Goal: Information Seeking & Learning: Learn about a topic

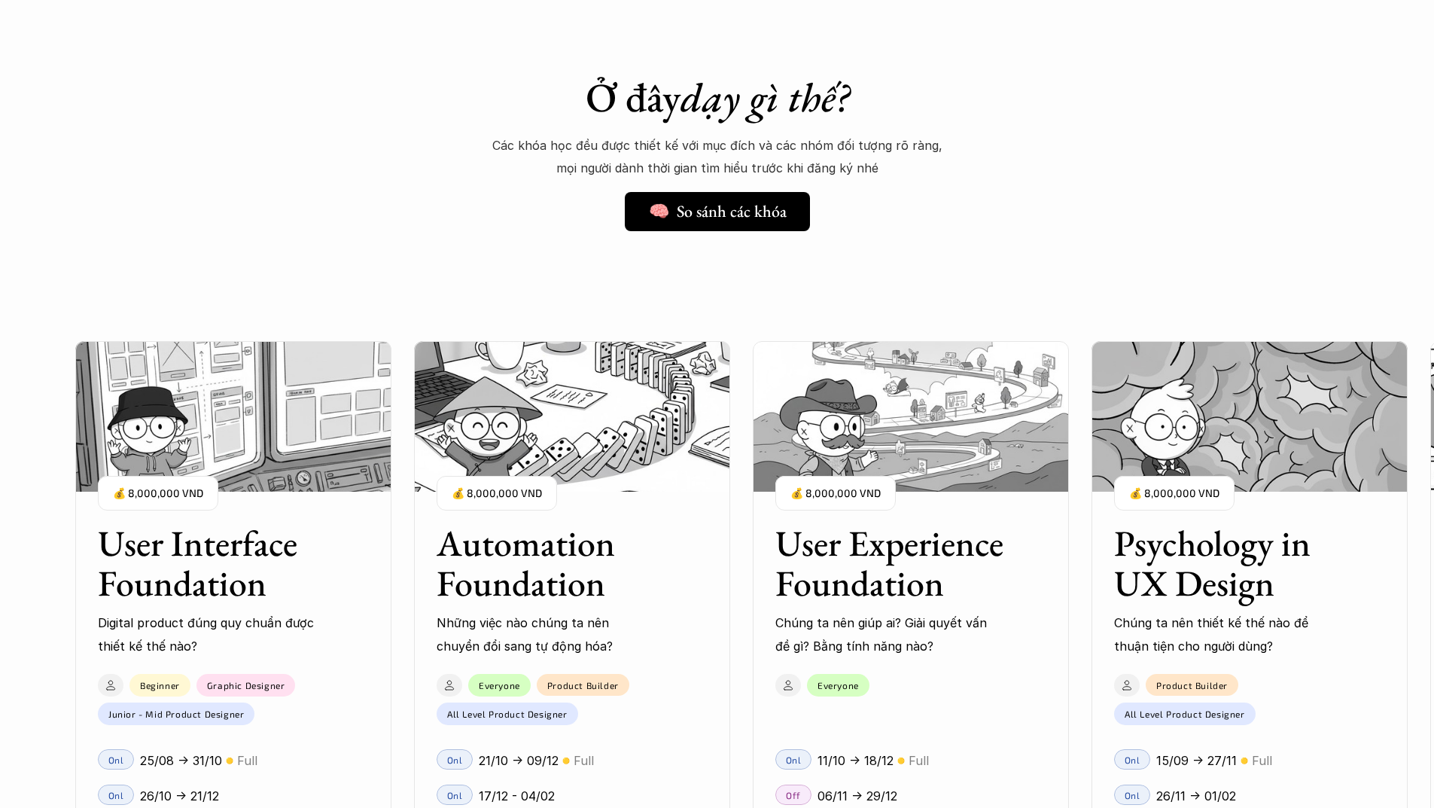
scroll to position [1656, 0]
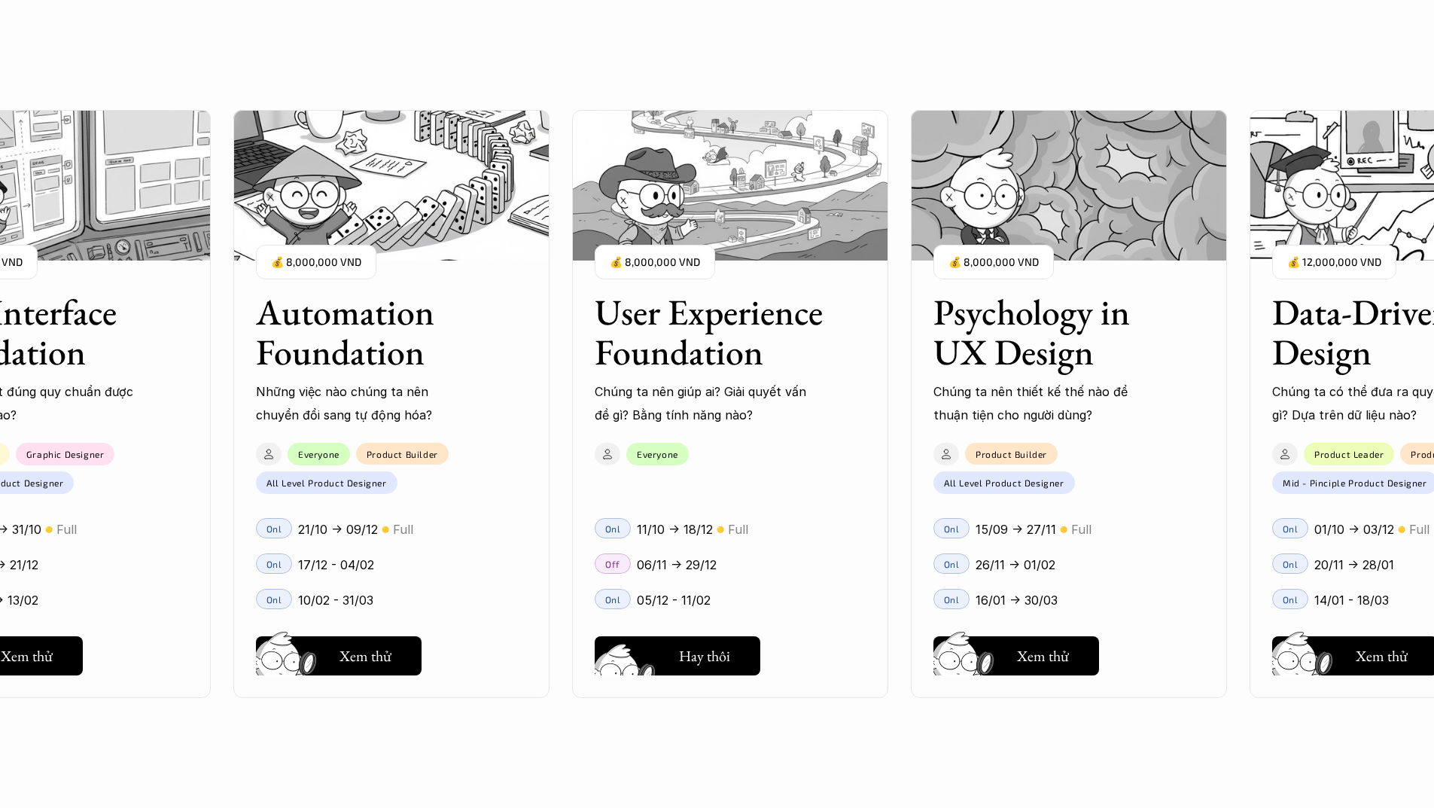
click at [742, 660] on button "Hay thôi Xem thử" at bounding box center [678, 655] width 166 height 39
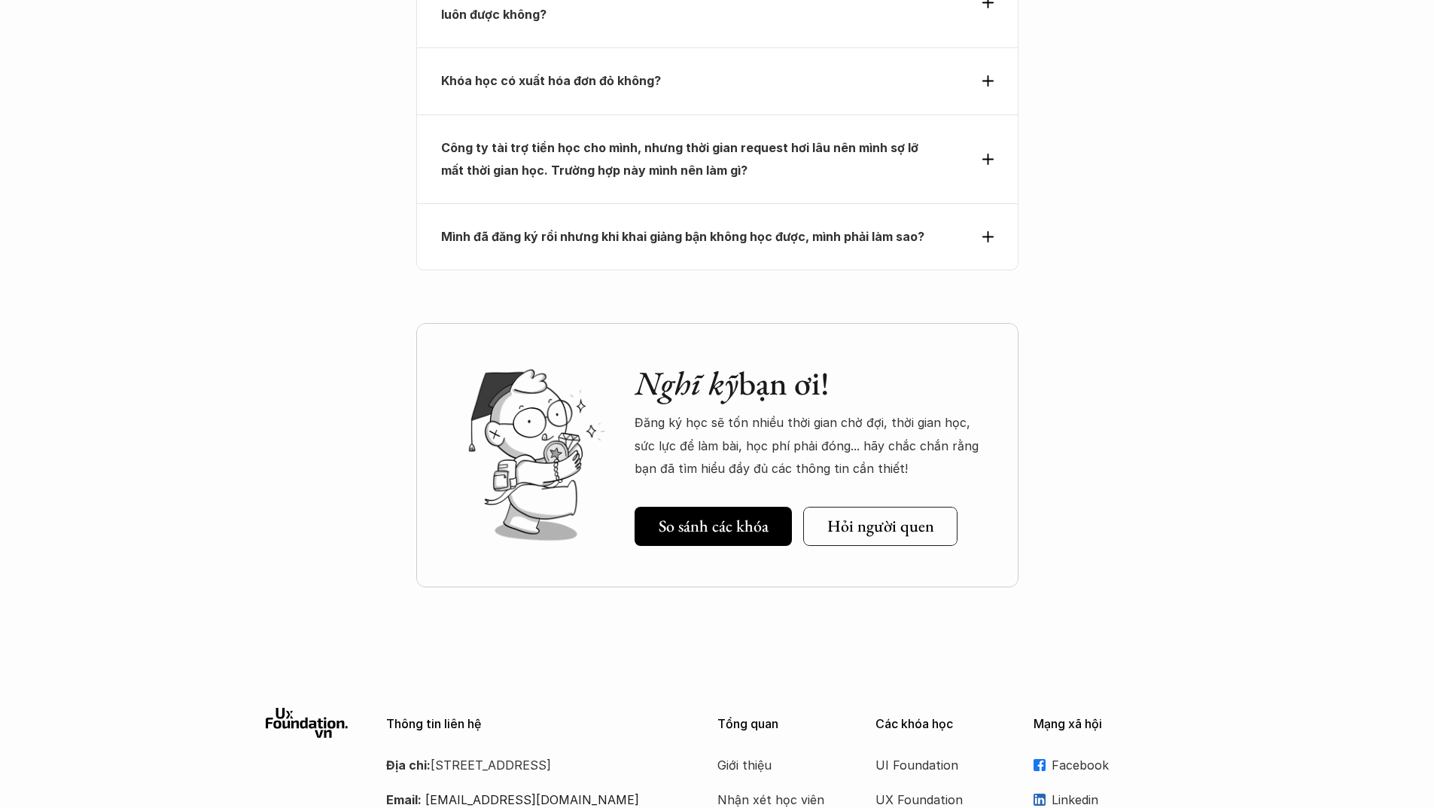
scroll to position [6909, 0]
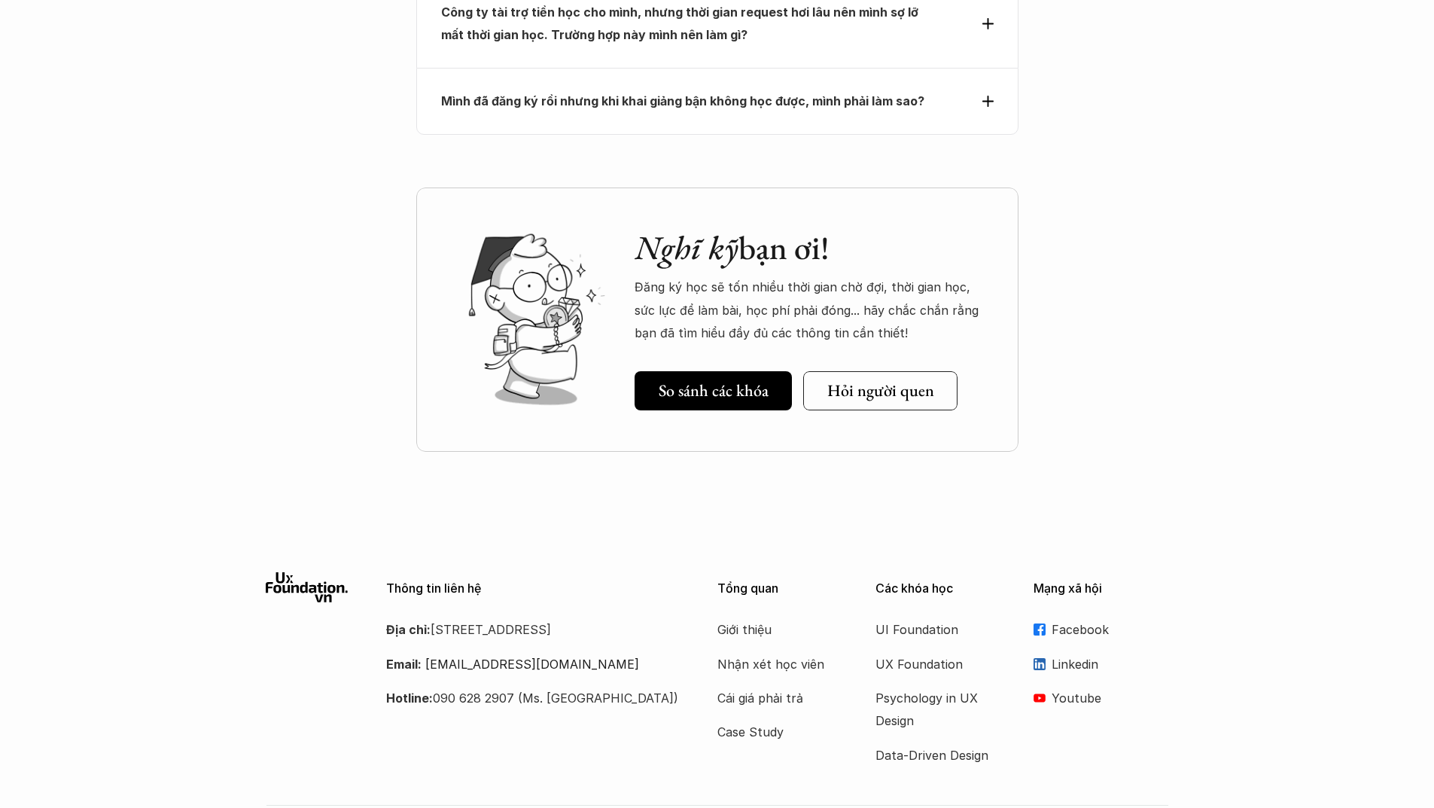
drag, startPoint x: 511, startPoint y: 563, endPoint x: 525, endPoint y: 584, distance: 25.5
click at [525, 618] on p "Địa chỉ: Tầng 6A, số 116 Trung Liệt, phường Trung Liệt, quận Đống Đa" at bounding box center [533, 629] width 294 height 23
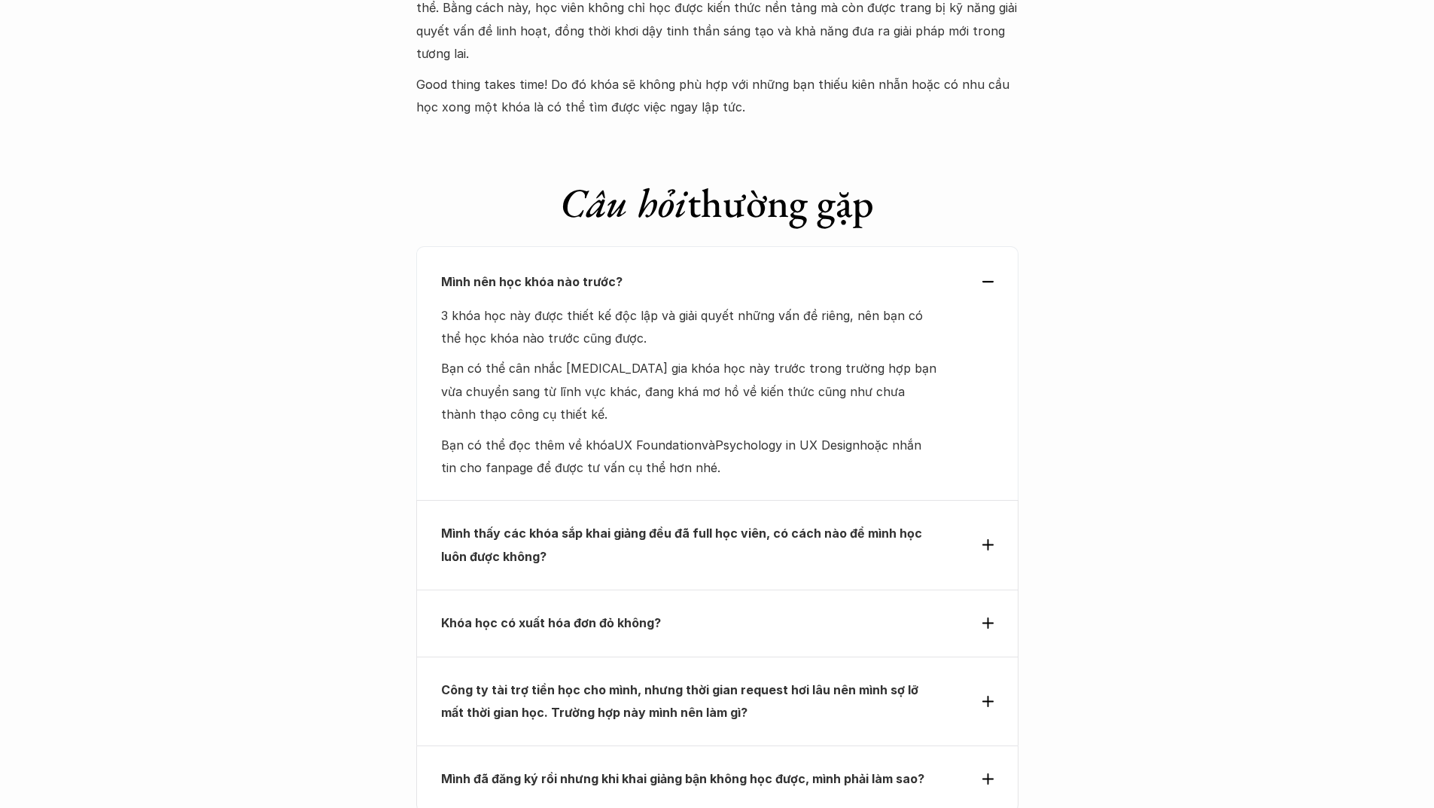
scroll to position [6758, 0]
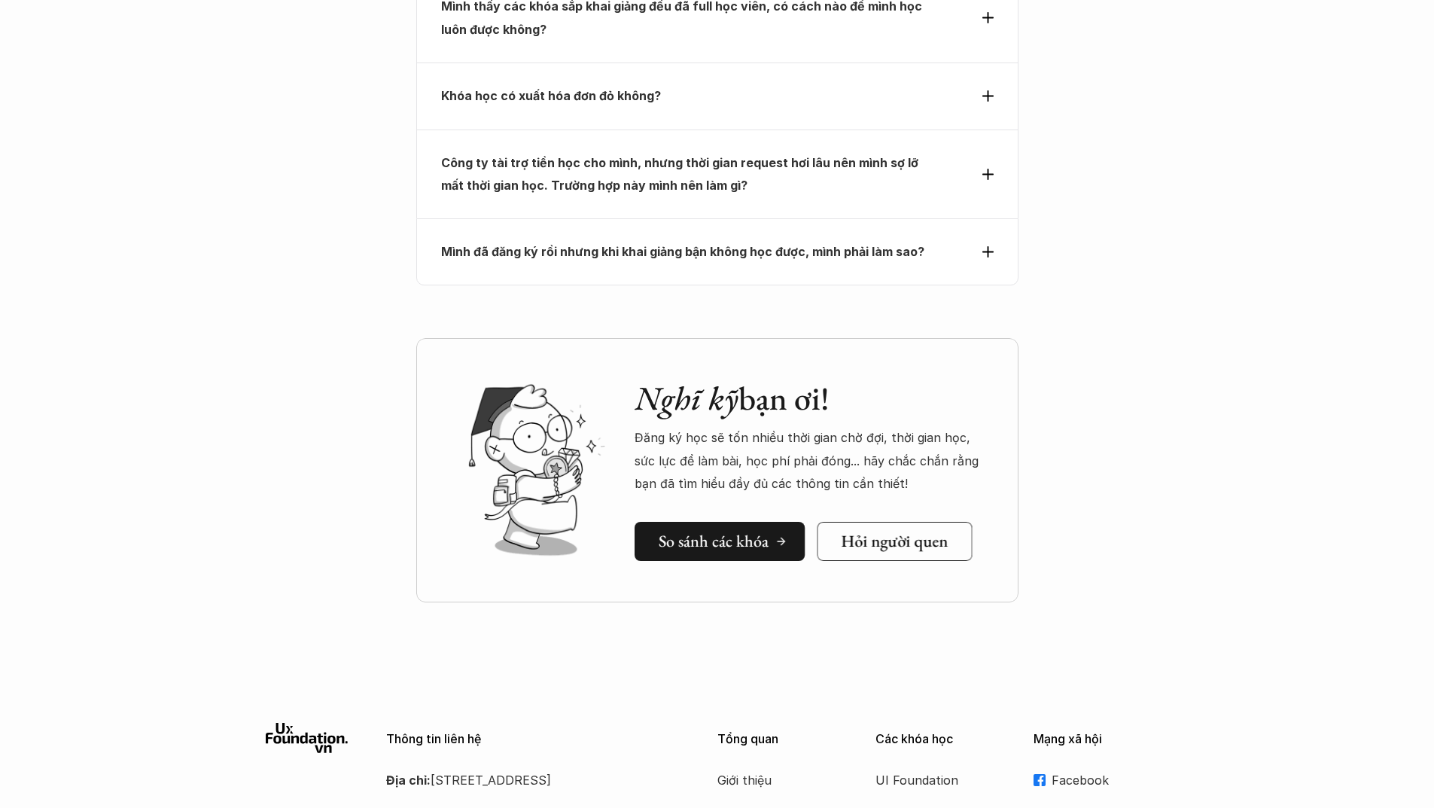
click at [858, 531] on h5 "Hỏi người quen" at bounding box center [894, 541] width 107 height 20
click at [695, 531] on h5 "So sánh các khóa" at bounding box center [714, 541] width 110 height 20
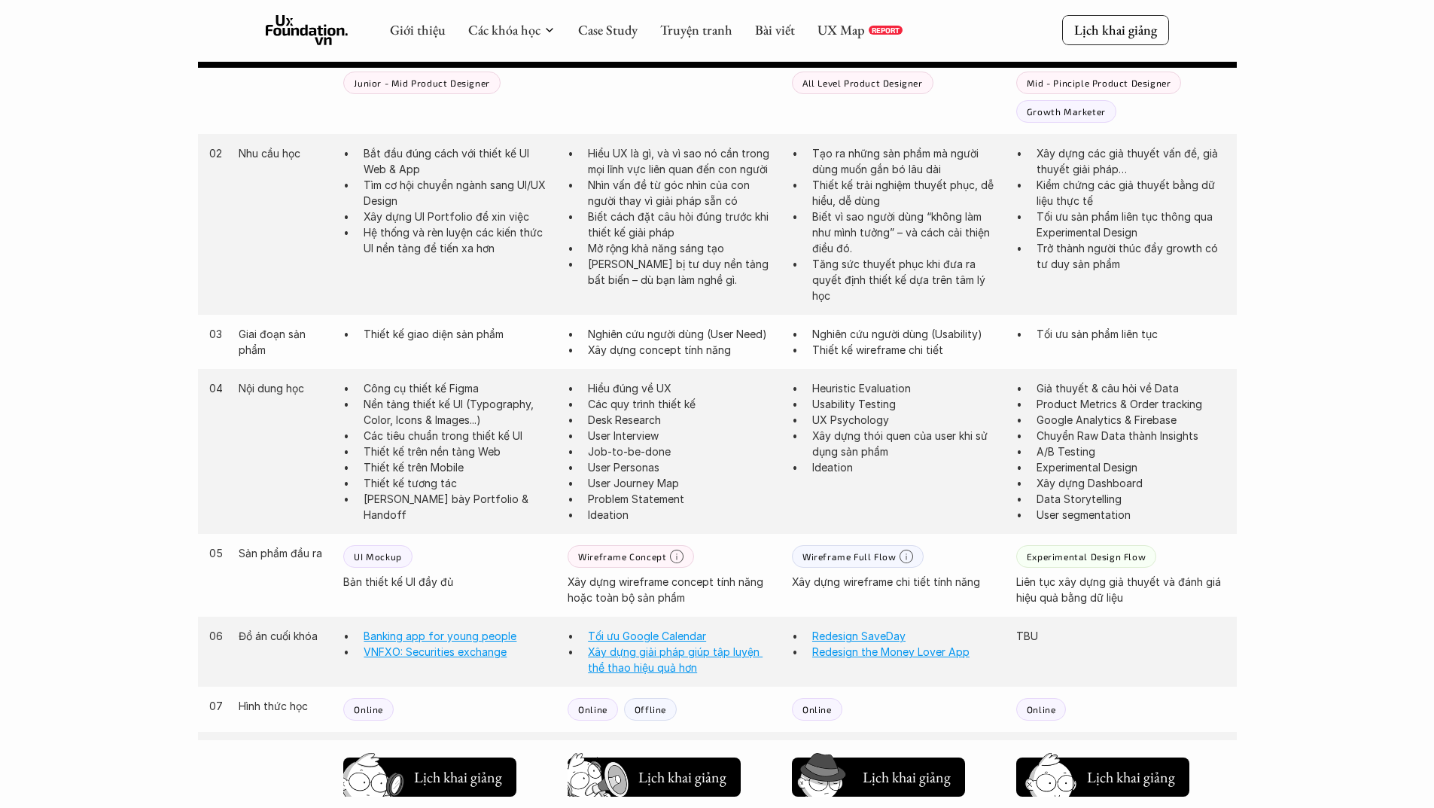
scroll to position [724, 0]
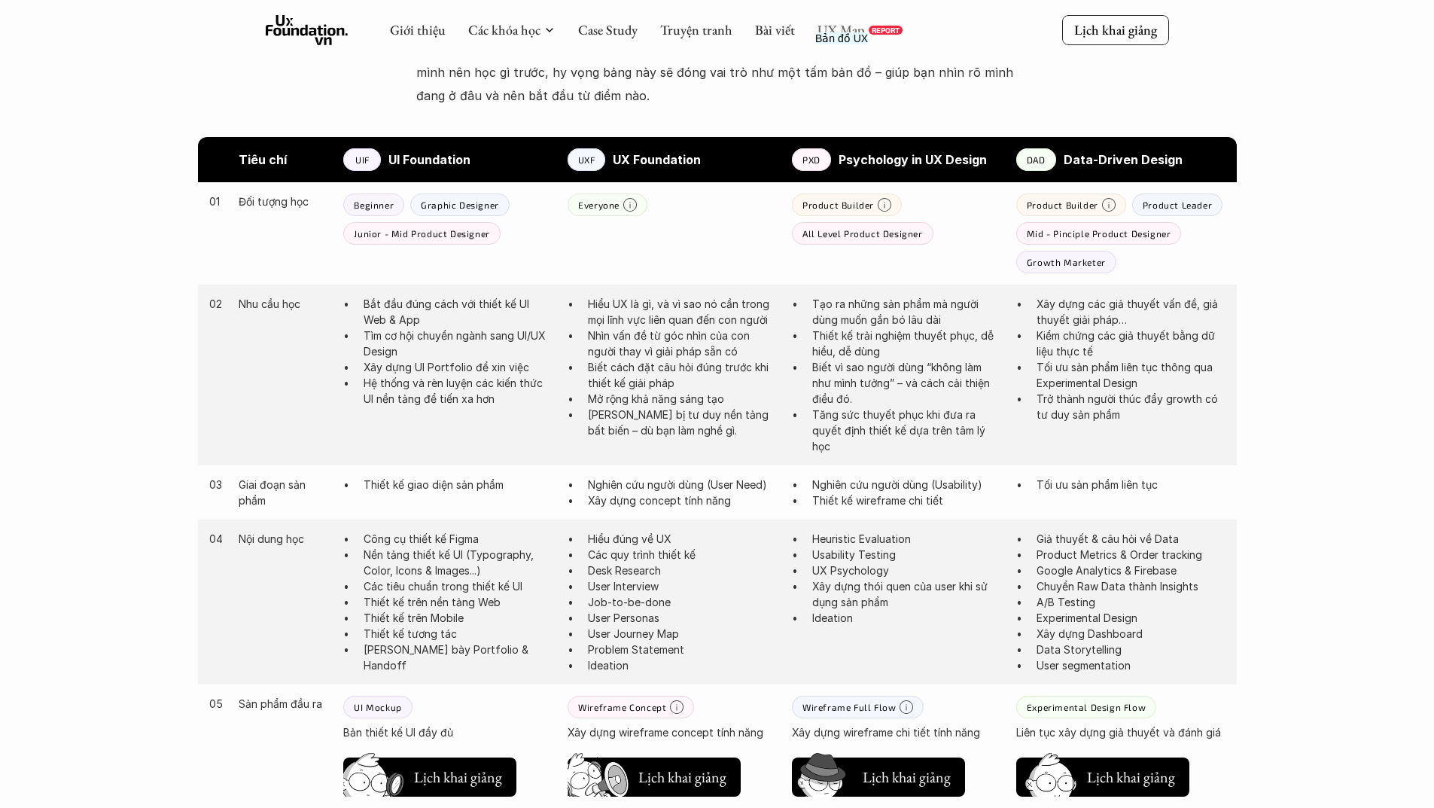
click at [846, 32] on link "UX Map" at bounding box center [840, 29] width 47 height 17
click at [303, 33] on icon at bounding box center [307, 30] width 83 height 30
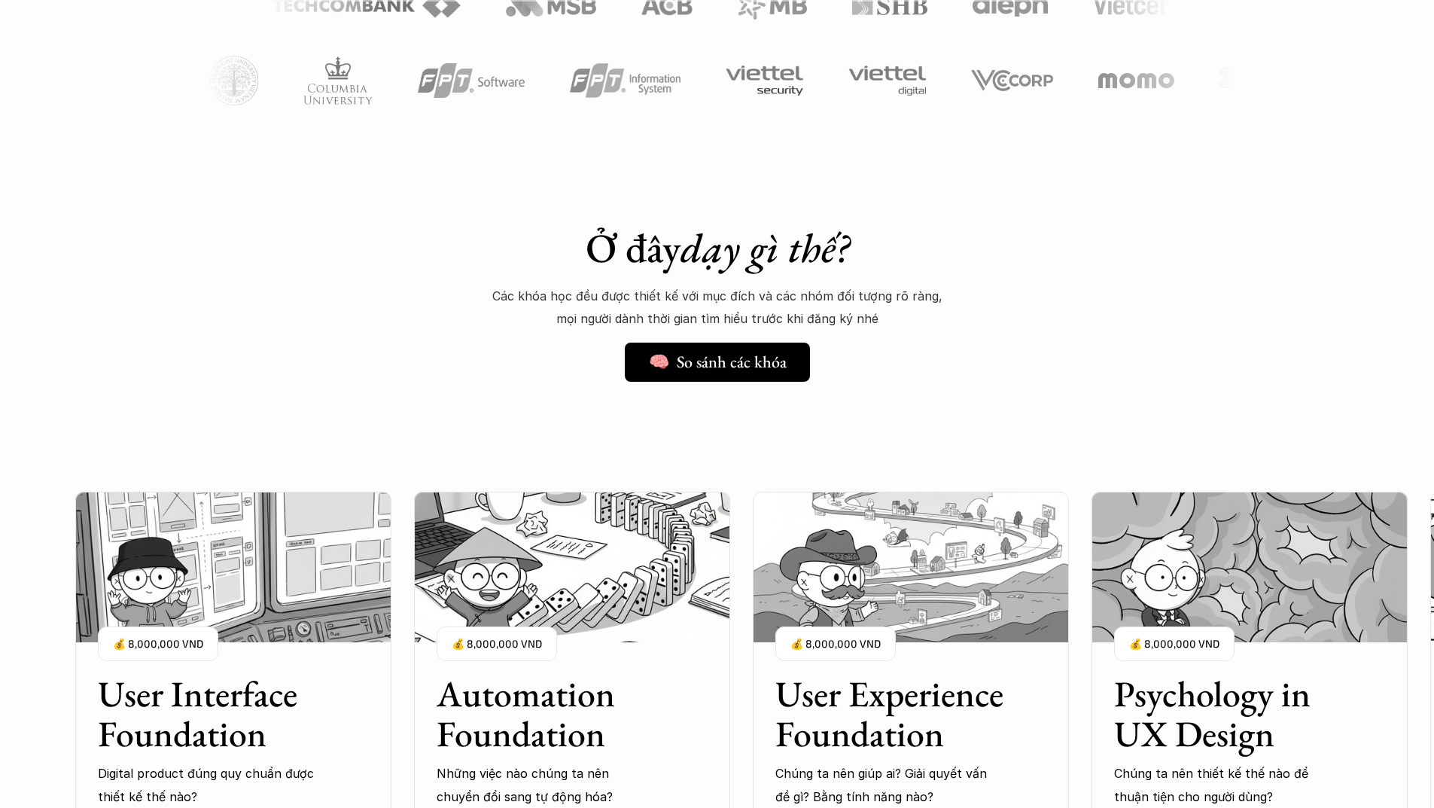
scroll to position [1355, 0]
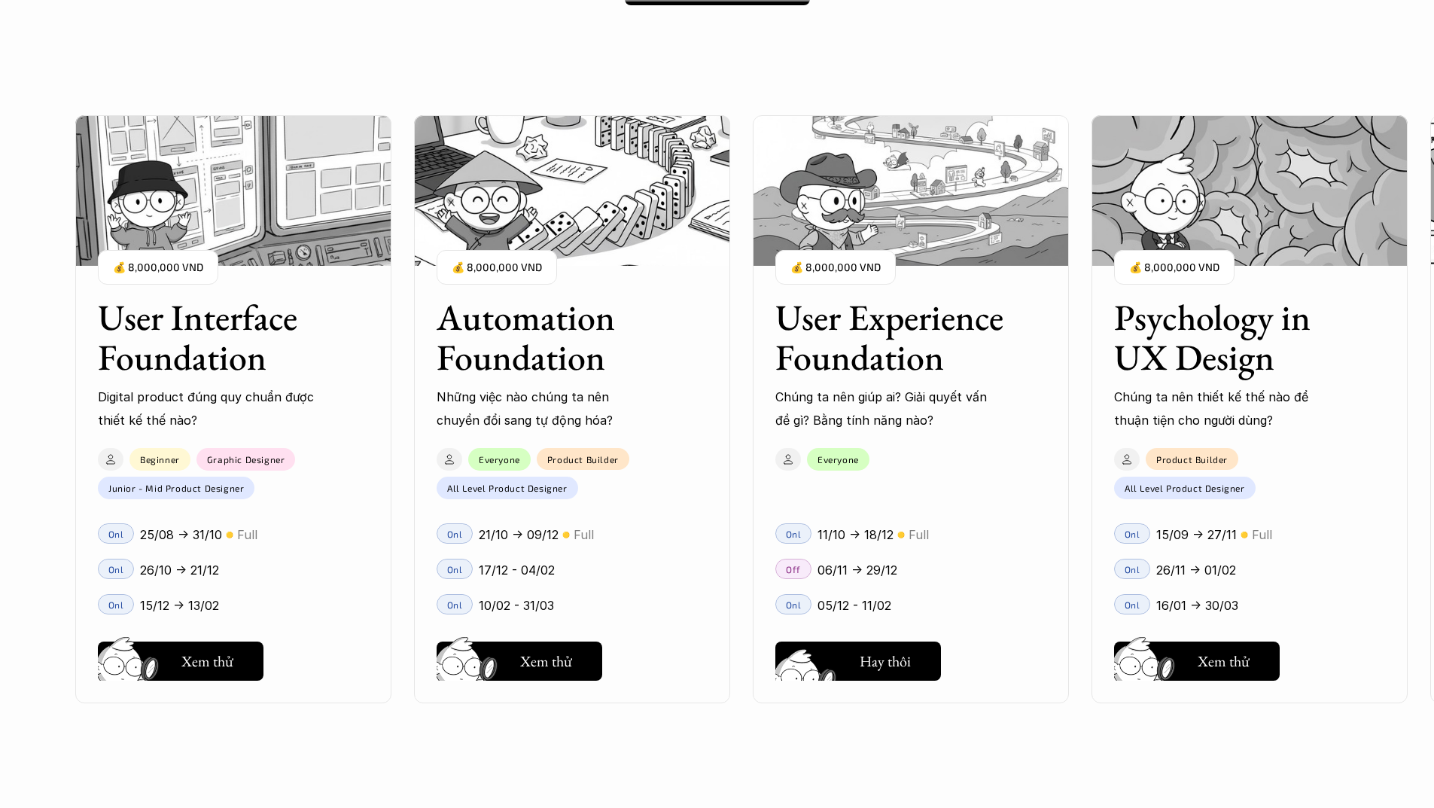
click at [871, 663] on h5 "Xem thử" at bounding box center [885, 664] width 52 height 21
click at [893, 679] on button "Hay thôi Xem thử" at bounding box center [858, 660] width 166 height 39
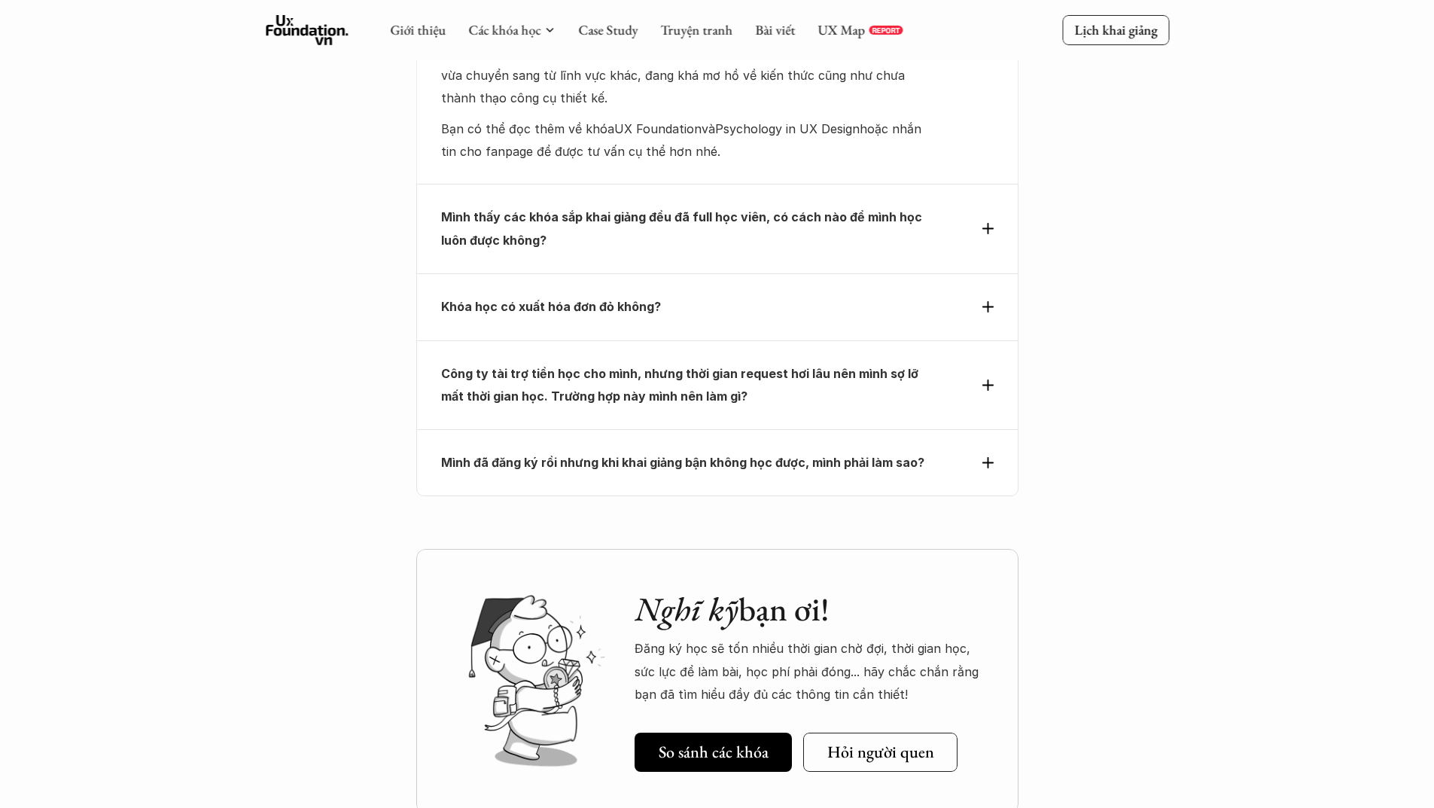
scroll to position [6171, 0]
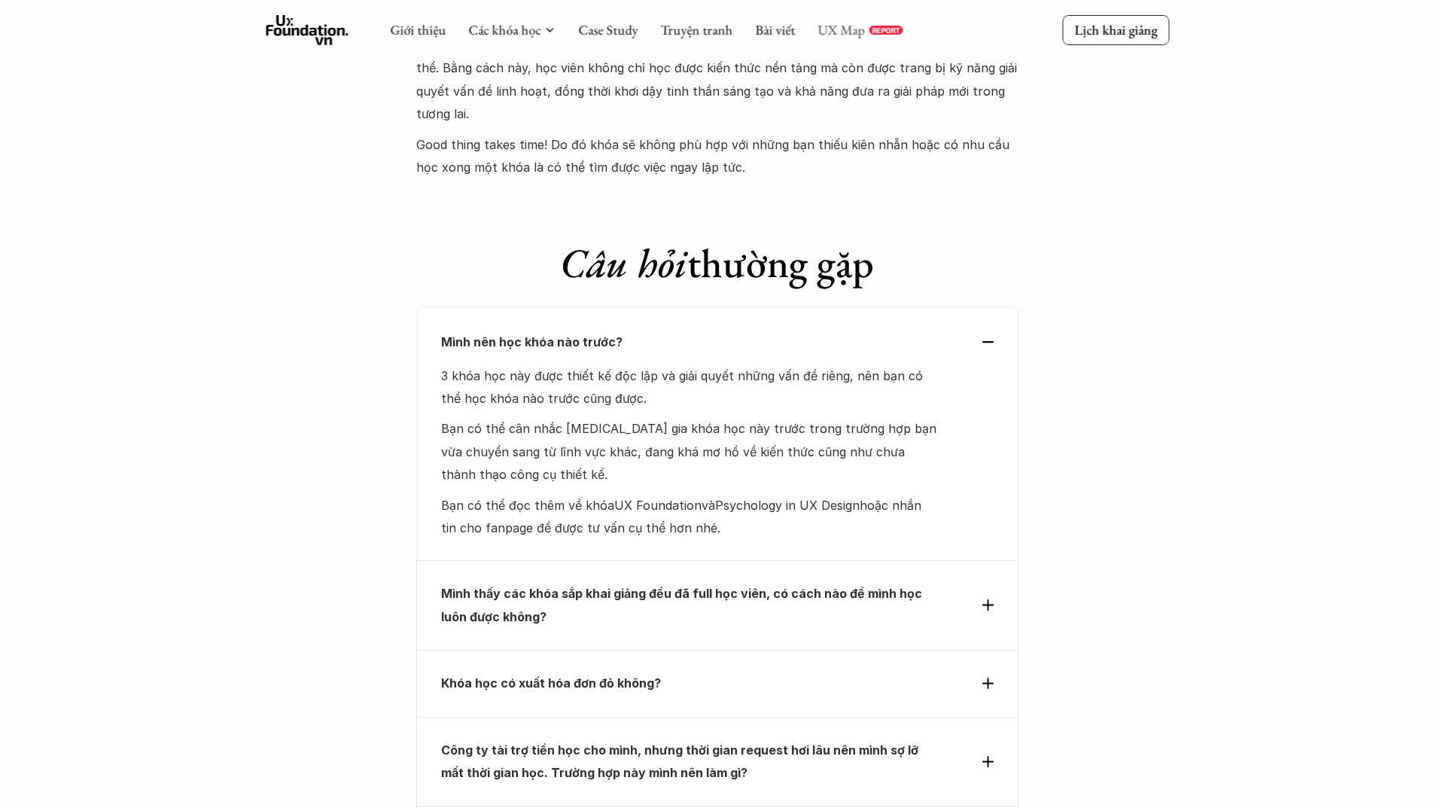
click at [838, 29] on link "UX Map" at bounding box center [840, 29] width 47 height 17
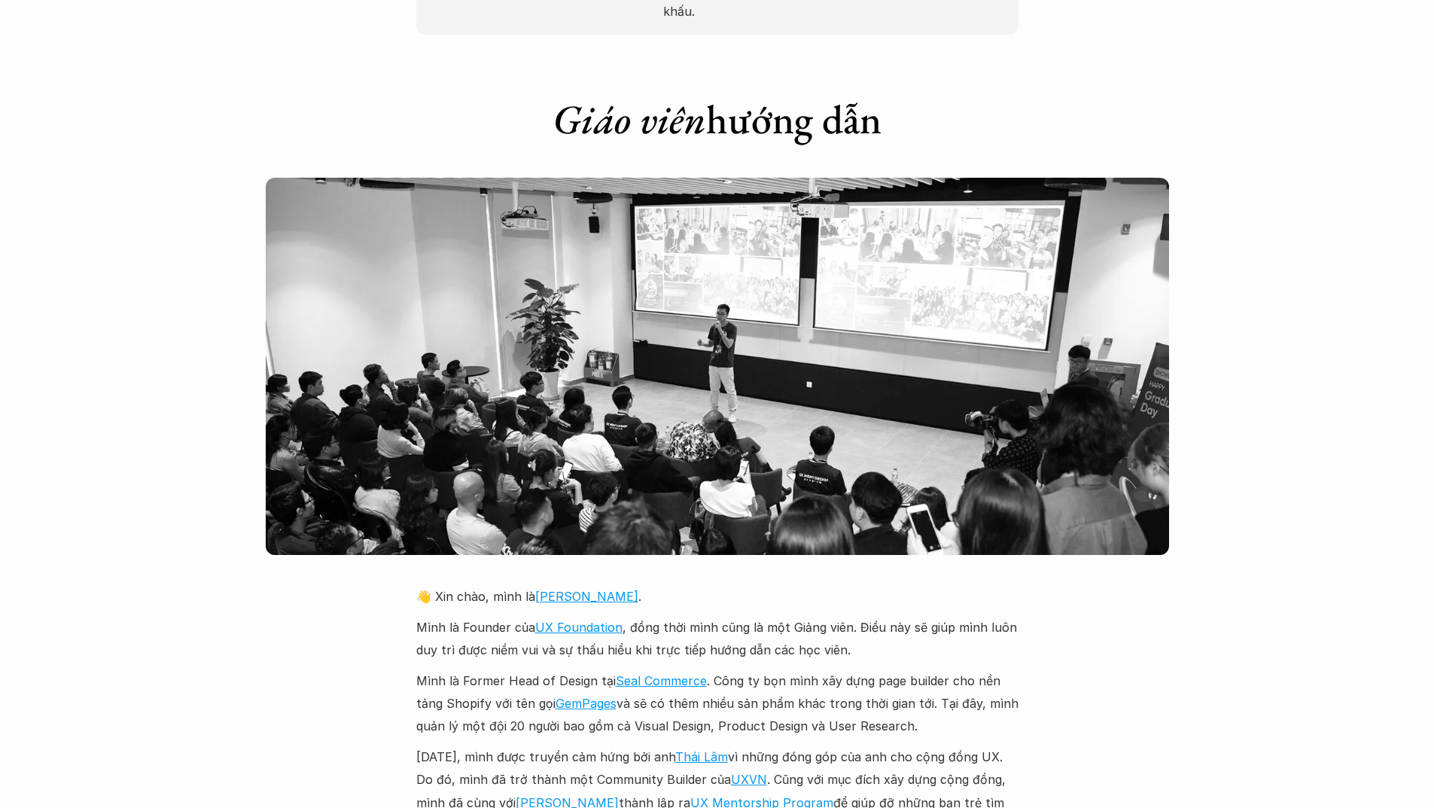
scroll to position [2860, 0]
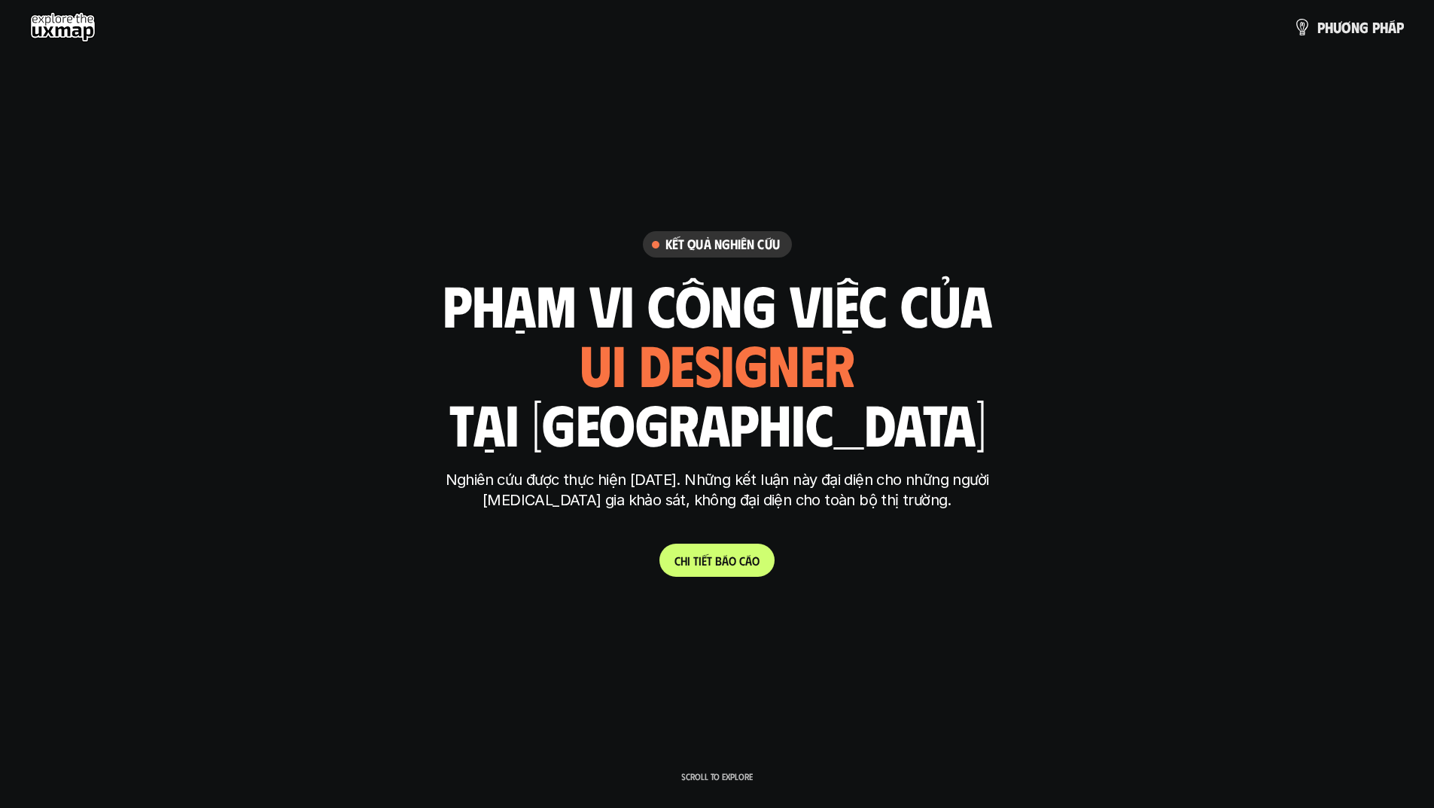
click at [724, 555] on span "á" at bounding box center [725, 560] width 7 height 14
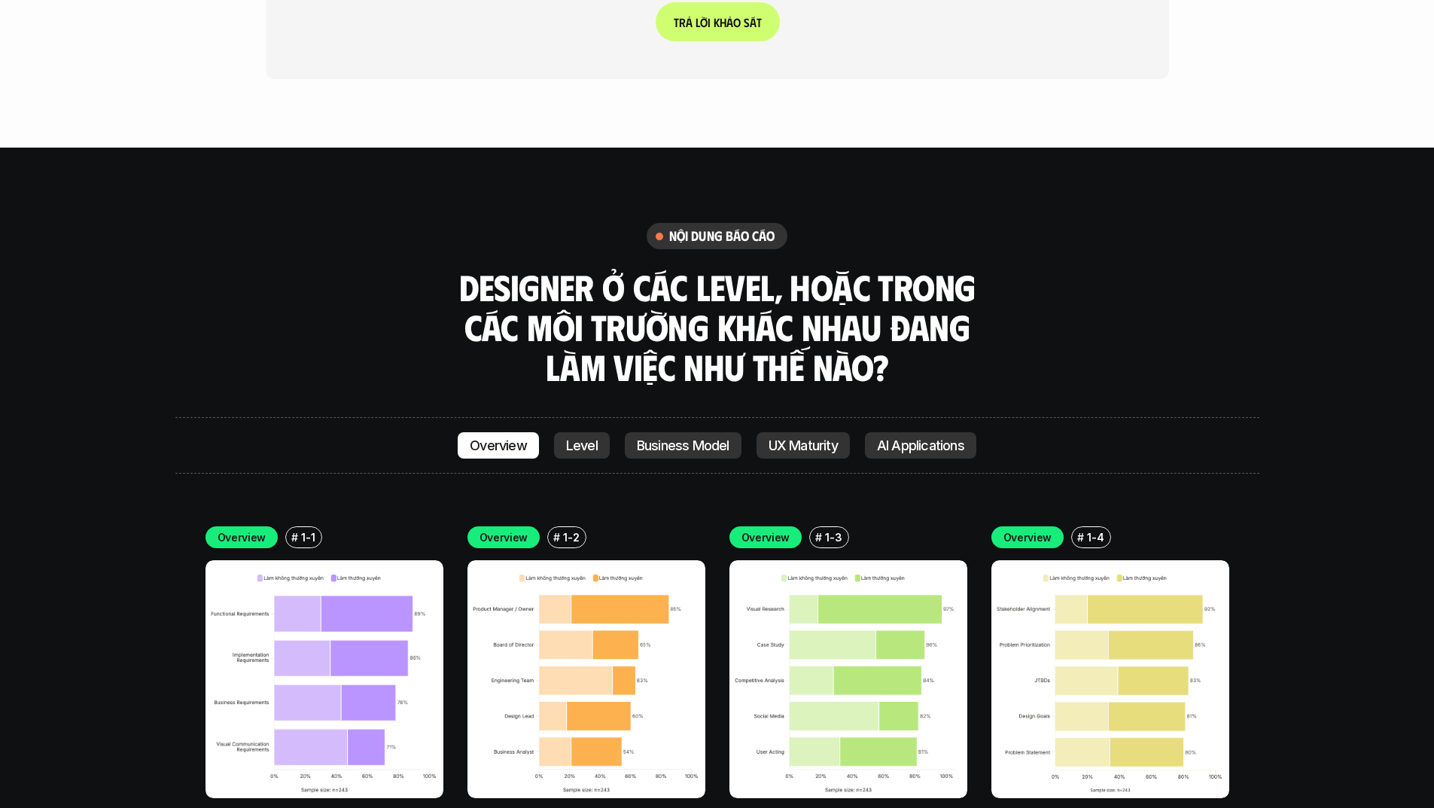
scroll to position [4865, 0]
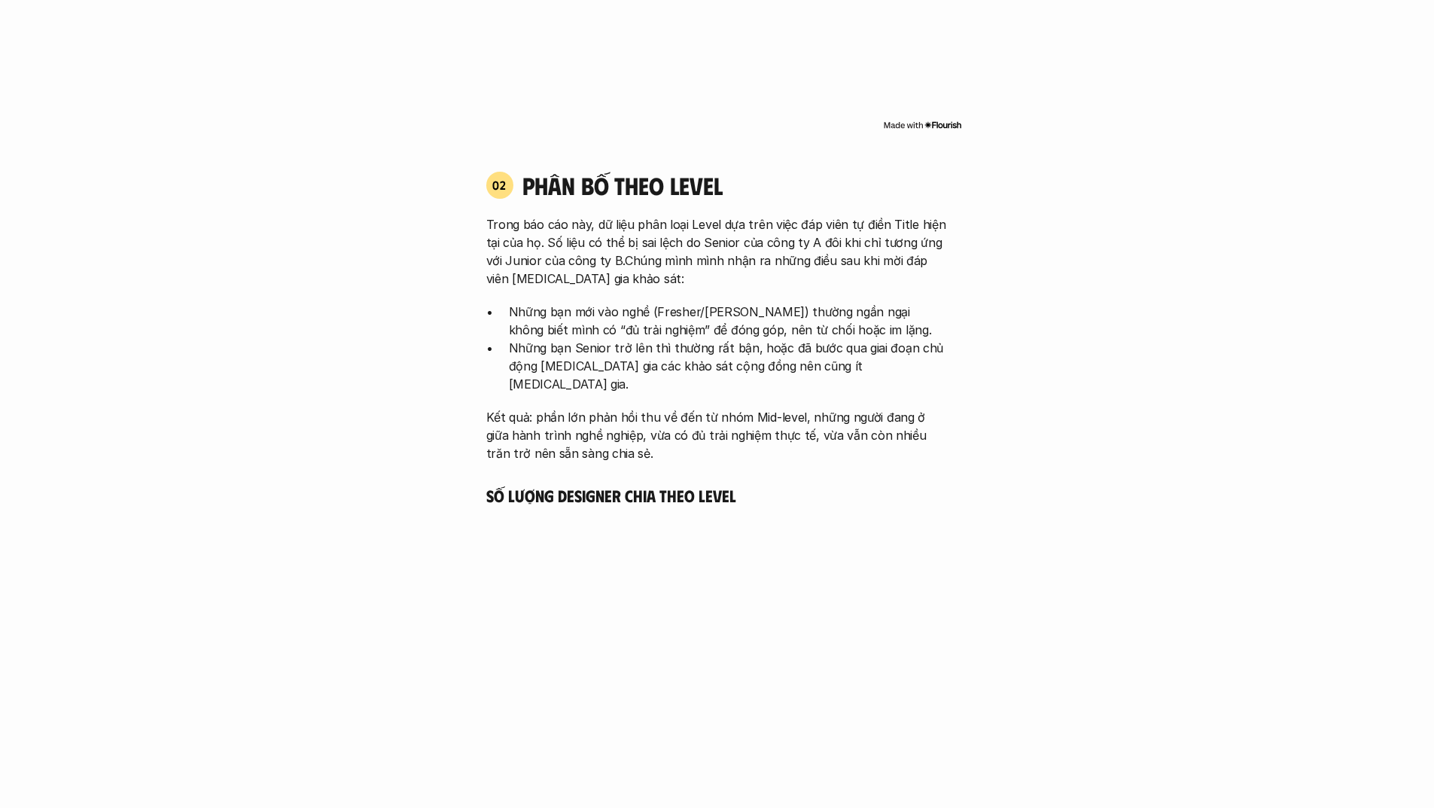
scroll to position [2333, 0]
